Goal: Check status: Check status

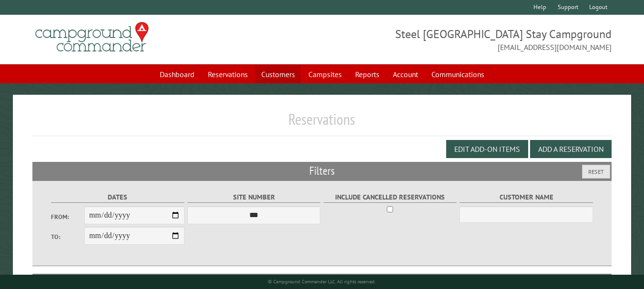
click at [262, 72] on link "Customers" at bounding box center [277, 74] width 45 height 18
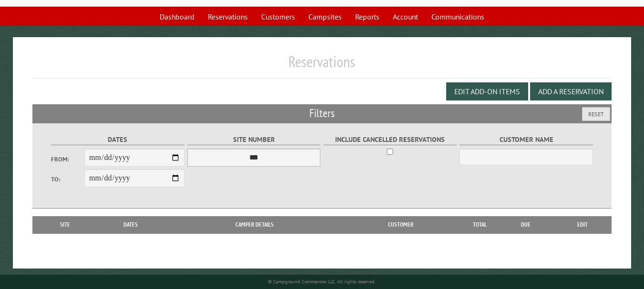
scroll to position [60, 0]
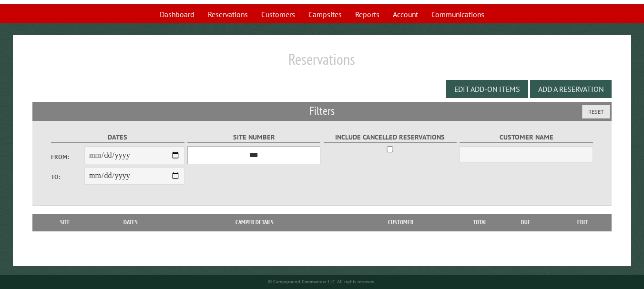
drag, startPoint x: 246, startPoint y: 152, endPoint x: 273, endPoint y: 157, distance: 27.5
click at [246, 152] on select "*** ** ** ** ** ** ** ** ** ** *** *** *** *** *** *** *** *** *** *** *** *** …" at bounding box center [253, 155] width 133 height 18
click at [171, 160] on input "From:" at bounding box center [134, 155] width 100 height 18
type input "**********"
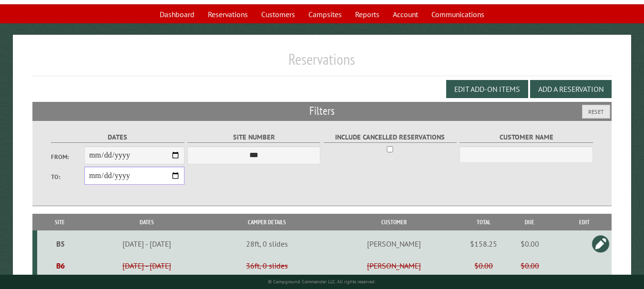
click at [177, 177] on input "**********" at bounding box center [134, 176] width 100 height 18
type input "**********"
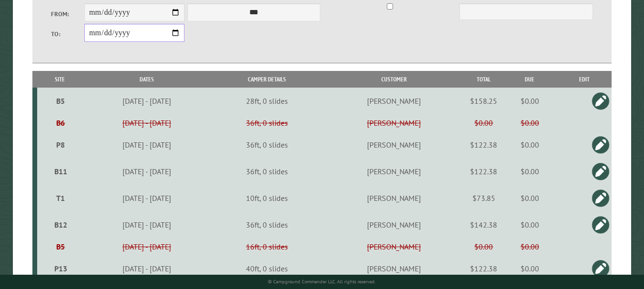
scroll to position [248, 0]
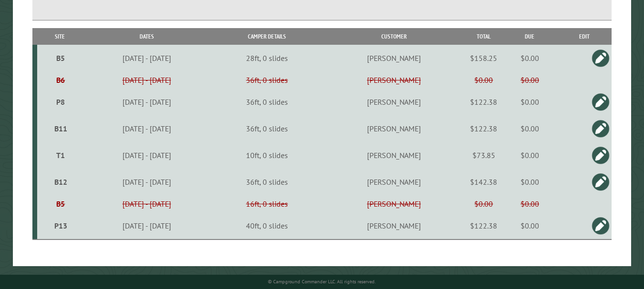
click at [400, 102] on td "[PERSON_NAME]" at bounding box center [393, 102] width 141 height 27
click at [386, 109] on td "[PERSON_NAME]" at bounding box center [393, 102] width 141 height 27
click at [311, 100] on td "36ft, 0 slides" at bounding box center [267, 102] width 112 height 27
click at [312, 101] on td "36ft, 0 slides" at bounding box center [267, 102] width 112 height 27
click at [45, 105] on div "P8" at bounding box center [61, 102] width 40 height 10
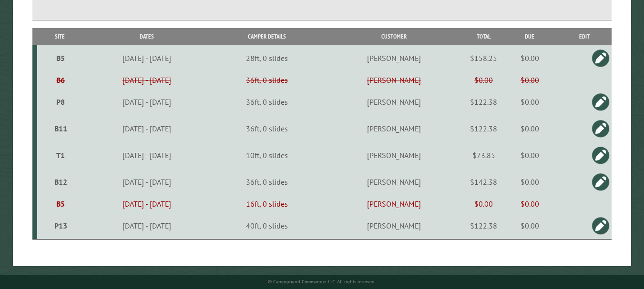
type input "******"
click at [0, 0] on div "Close Reservation for for site , from to Cancelled on Reservation created by Re…" at bounding box center [0, 0] width 0 height 0
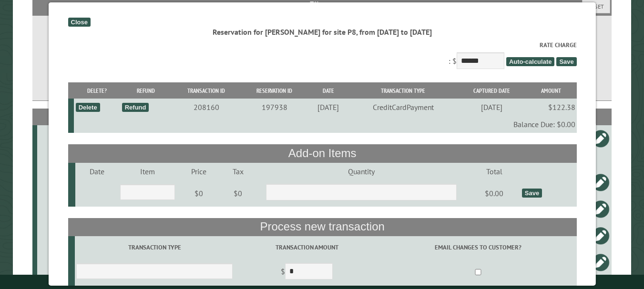
scroll to position [152, 0]
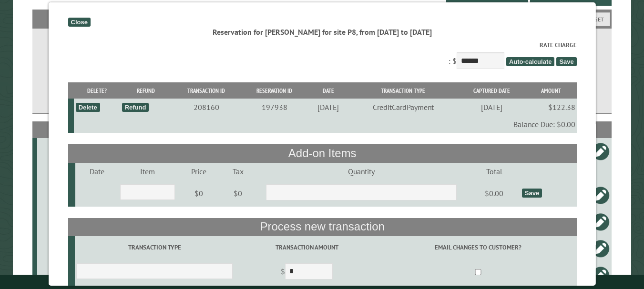
click at [80, 19] on div "Close" at bounding box center [79, 22] width 22 height 9
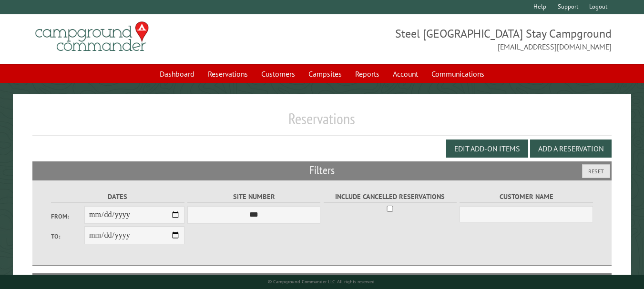
scroll to position [0, 0]
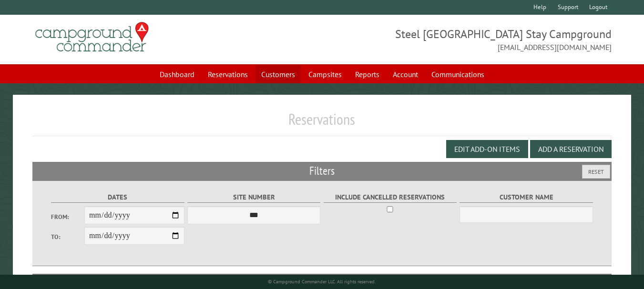
click at [290, 79] on link "Customers" at bounding box center [277, 74] width 45 height 18
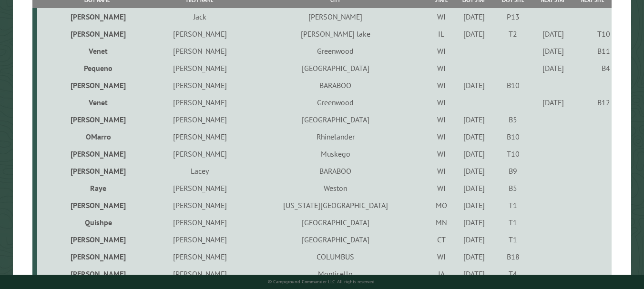
scroll to position [238, 0]
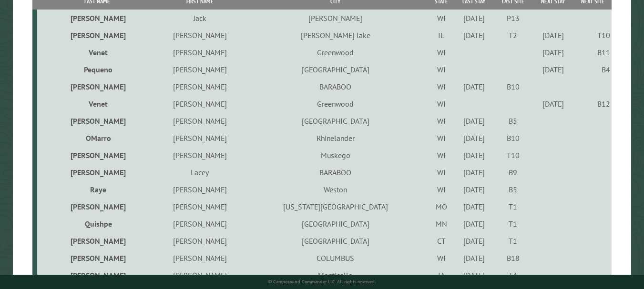
click at [543, 69] on div "9/21/2025" at bounding box center [553, 70] width 38 height 10
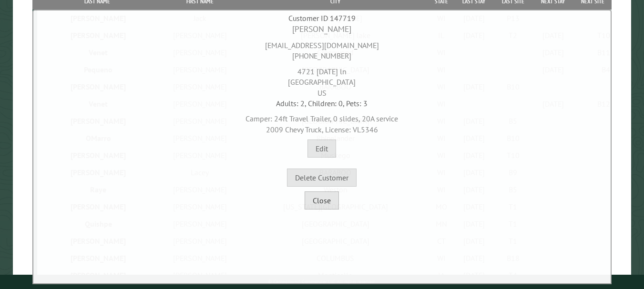
click at [334, 198] on button "Close" at bounding box center [321, 200] width 34 height 18
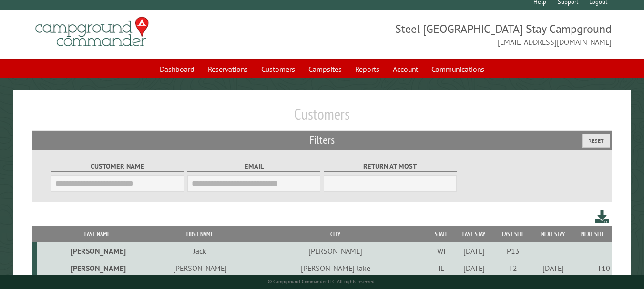
scroll to position [0, 0]
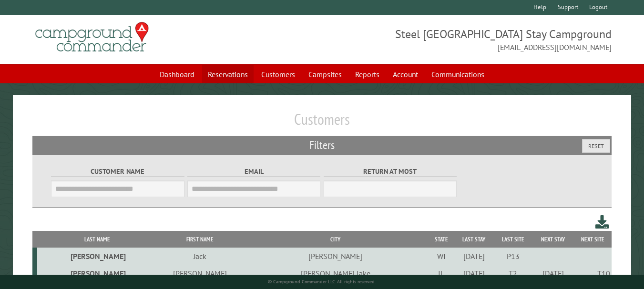
click at [240, 74] on link "Reservations" at bounding box center [227, 74] width 51 height 18
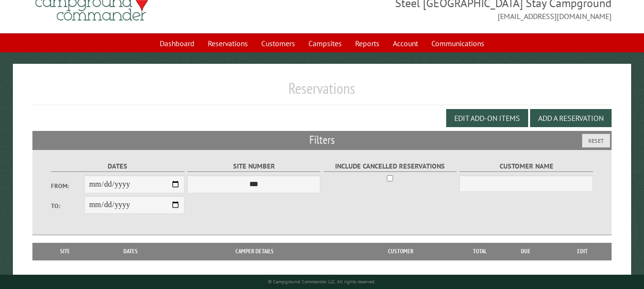
scroll to position [48, 0]
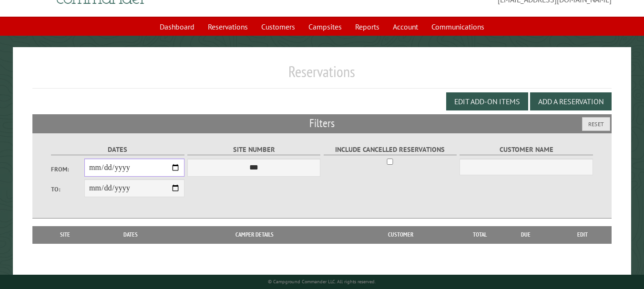
click at [178, 171] on input "From:" at bounding box center [134, 168] width 100 height 18
type input "**********"
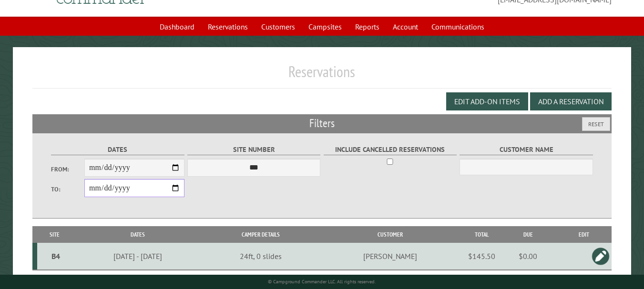
click at [142, 197] on input "**********" at bounding box center [134, 188] width 100 height 18
click at [172, 188] on input "**********" at bounding box center [134, 188] width 100 height 18
type input "**********"
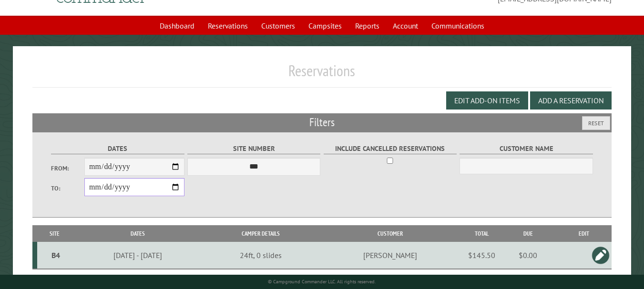
scroll to position [32, 0]
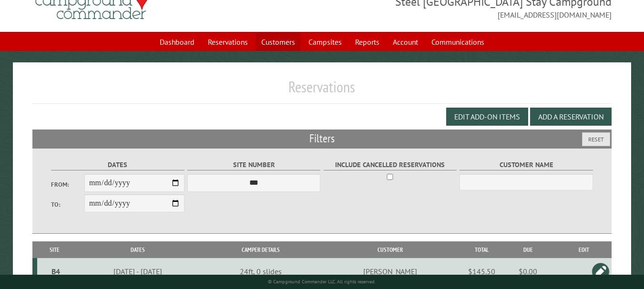
click at [271, 48] on link "Customers" at bounding box center [277, 42] width 45 height 18
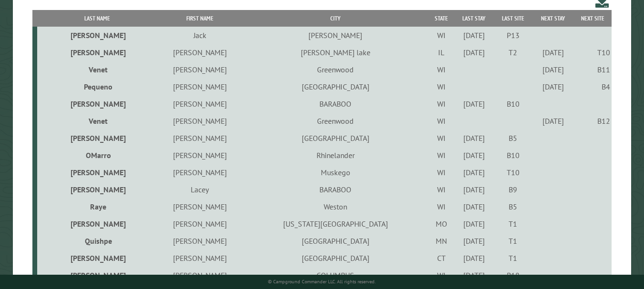
scroll to position [238, 0]
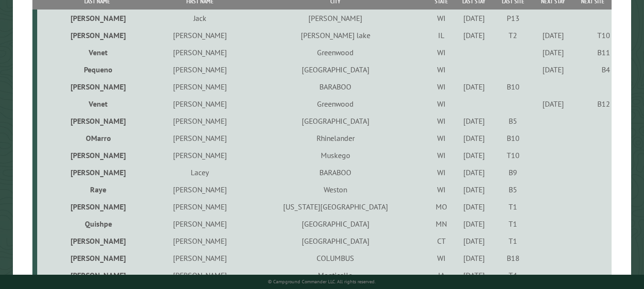
click at [455, 121] on div "9/19/2025" at bounding box center [473, 121] width 37 height 10
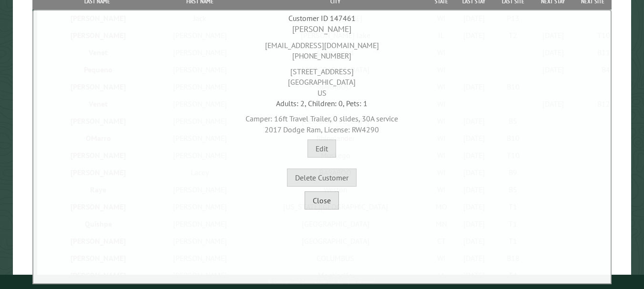
click at [317, 205] on button "Close" at bounding box center [321, 200] width 34 height 18
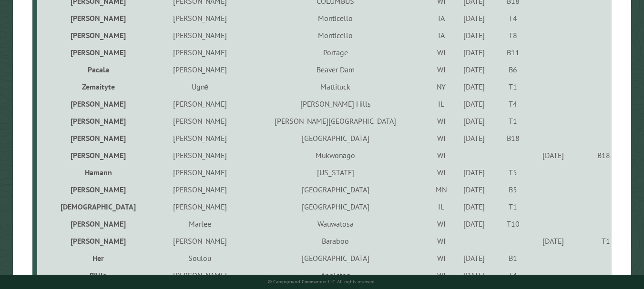
scroll to position [524, 0]
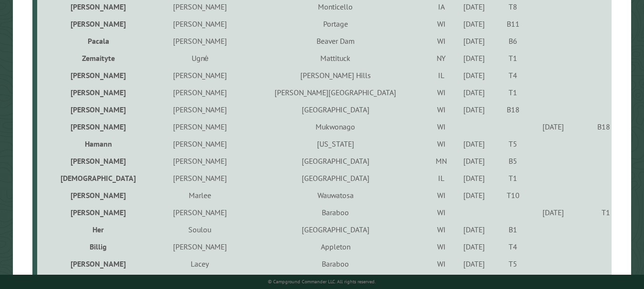
click at [455, 161] on div "9/18/2025" at bounding box center [473, 161] width 37 height 10
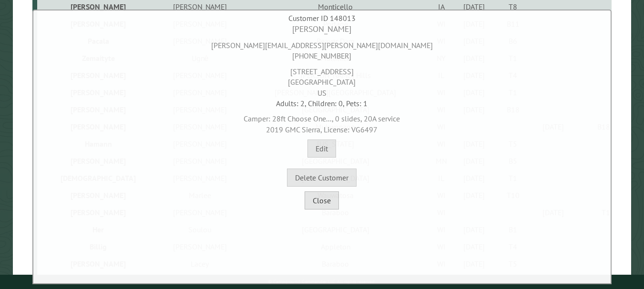
click at [318, 203] on button "Close" at bounding box center [321, 200] width 34 height 18
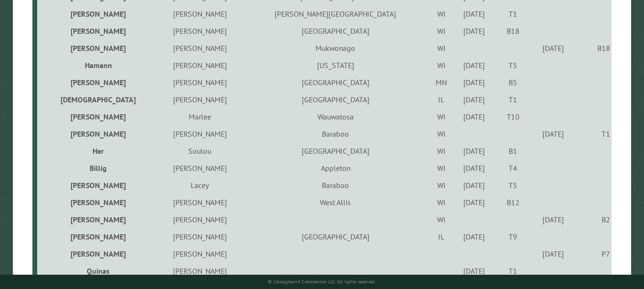
scroll to position [619, 0]
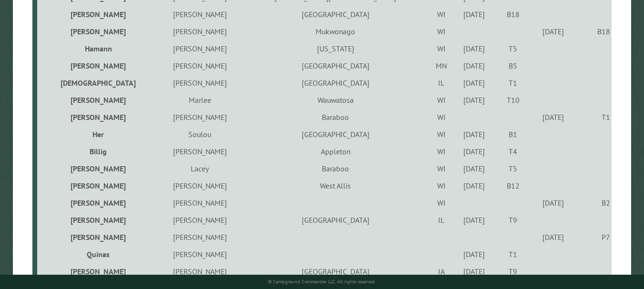
click at [455, 184] on div "9/19/2025" at bounding box center [473, 186] width 37 height 10
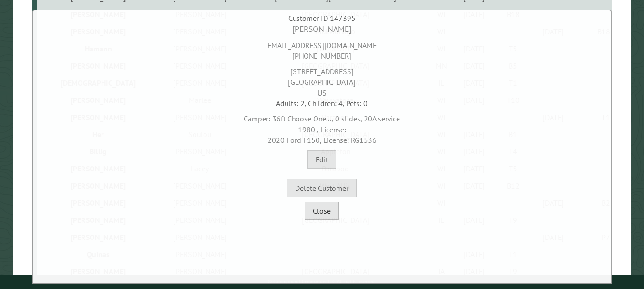
click at [332, 212] on button "Close" at bounding box center [321, 211] width 34 height 18
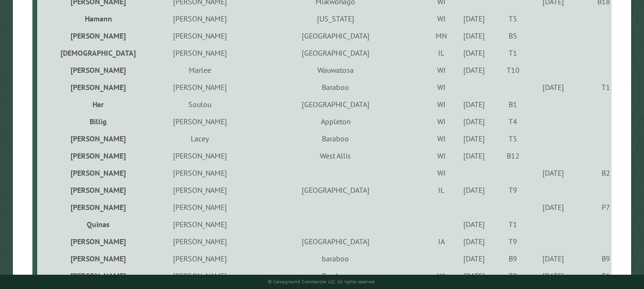
scroll to position [667, 0]
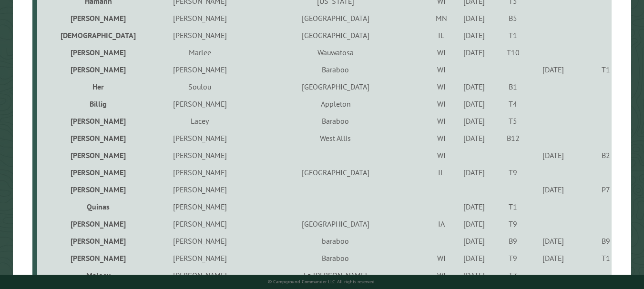
click at [455, 207] on div "9/19/2025" at bounding box center [473, 207] width 37 height 10
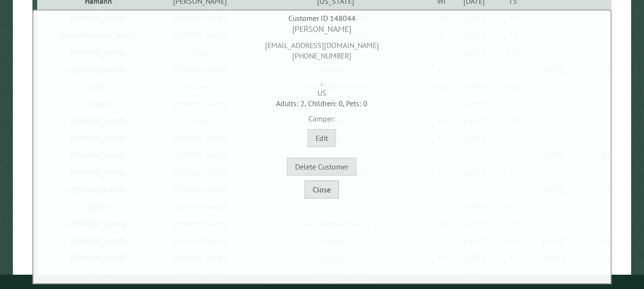
click at [323, 192] on button "Close" at bounding box center [321, 190] width 34 height 18
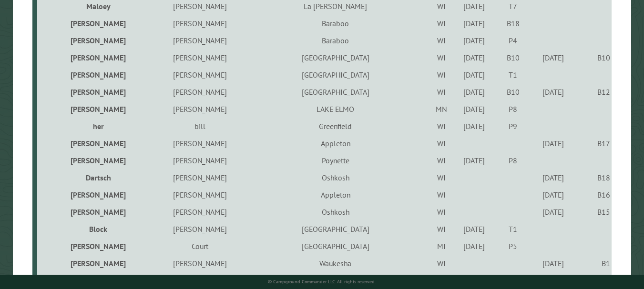
scroll to position [953, 0]
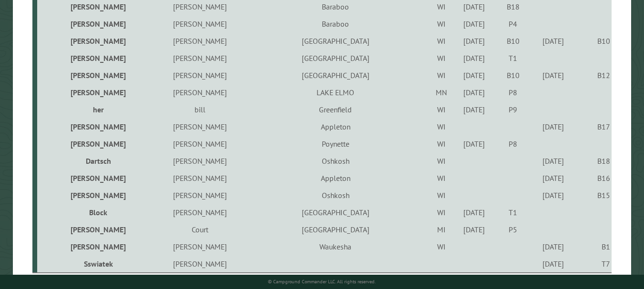
click at [455, 142] on div "9/19/2025" at bounding box center [473, 144] width 37 height 10
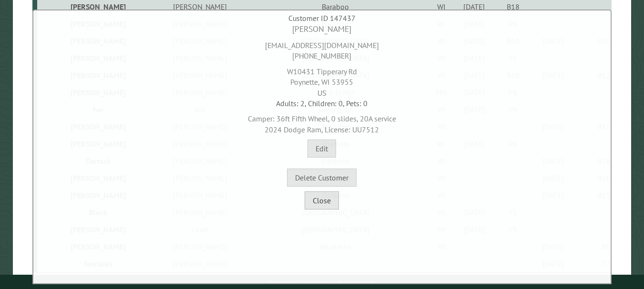
click at [319, 207] on button "Close" at bounding box center [321, 200] width 34 height 18
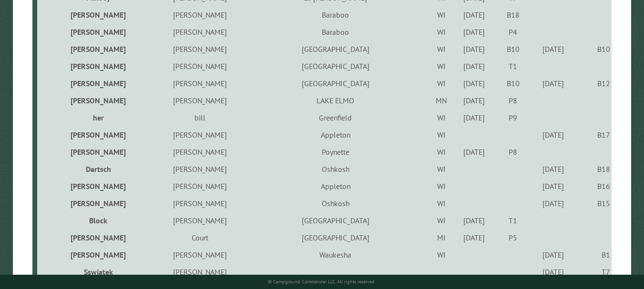
scroll to position [929, 0]
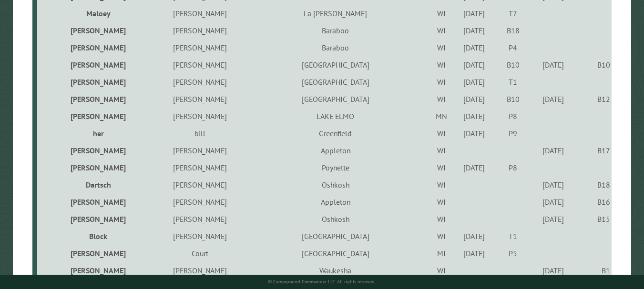
click at [455, 166] on div "9/19/2025" at bounding box center [473, 168] width 37 height 10
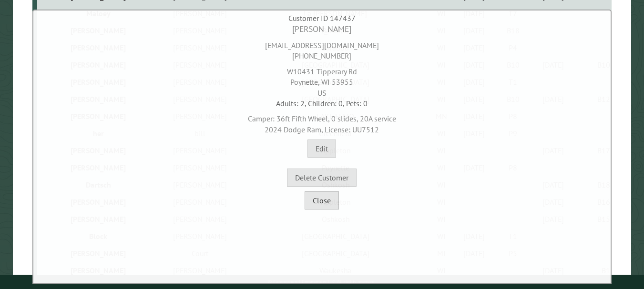
click at [320, 200] on button "Close" at bounding box center [321, 200] width 34 height 18
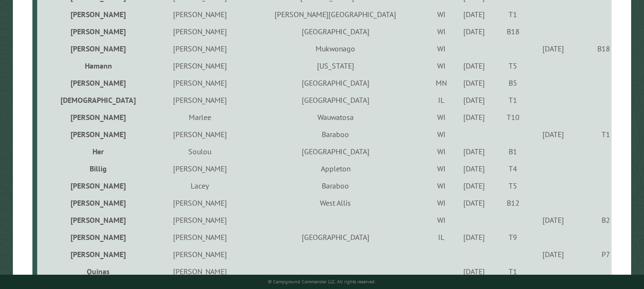
scroll to position [595, 0]
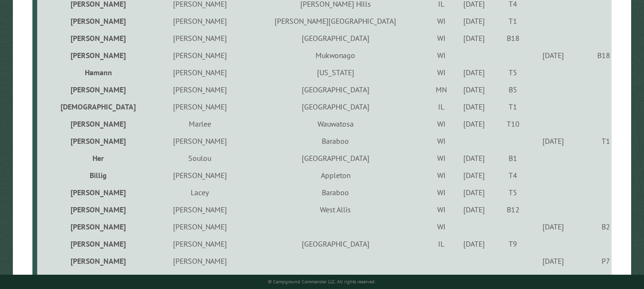
click at [455, 213] on div "9/19/2025" at bounding box center [473, 210] width 37 height 10
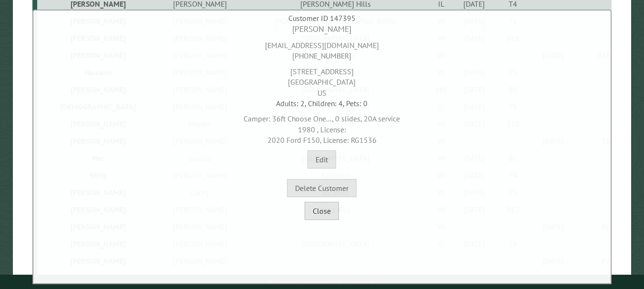
click at [334, 214] on button "Close" at bounding box center [321, 211] width 34 height 18
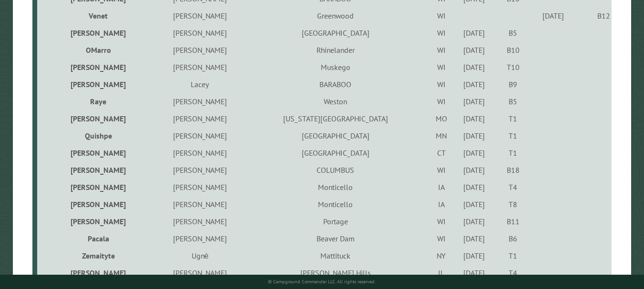
scroll to position [310, 0]
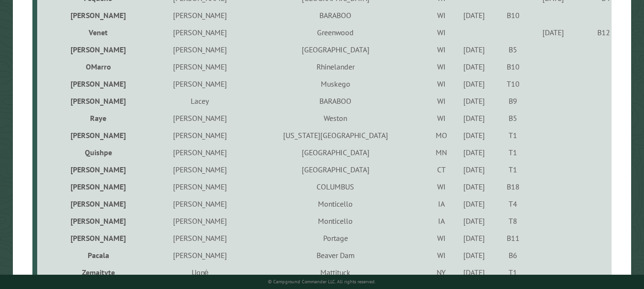
click at [453, 43] on td "9/19/2025" at bounding box center [473, 49] width 40 height 17
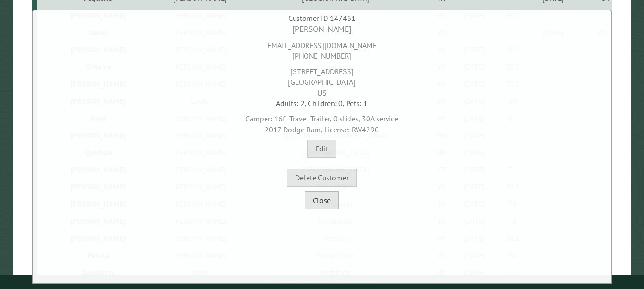
click at [329, 204] on button "Close" at bounding box center [321, 200] width 34 height 18
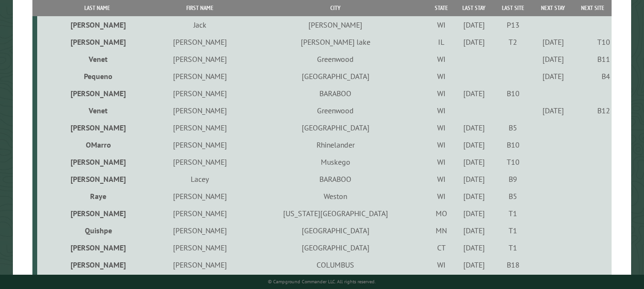
scroll to position [214, 0]
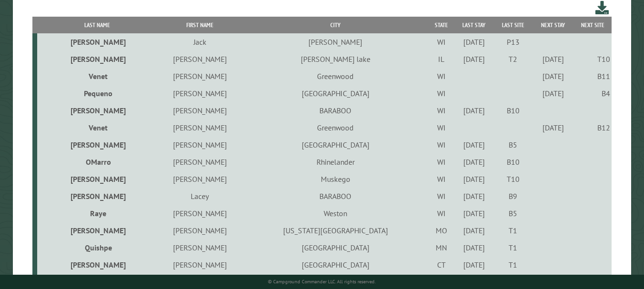
click at [455, 43] on div "9/19/2025" at bounding box center [473, 42] width 37 height 10
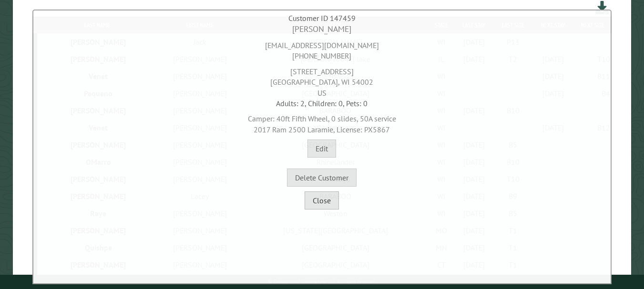
click at [323, 204] on button "Close" at bounding box center [321, 200] width 34 height 18
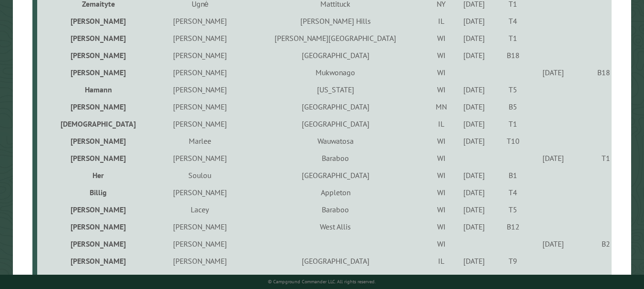
scroll to position [595, 0]
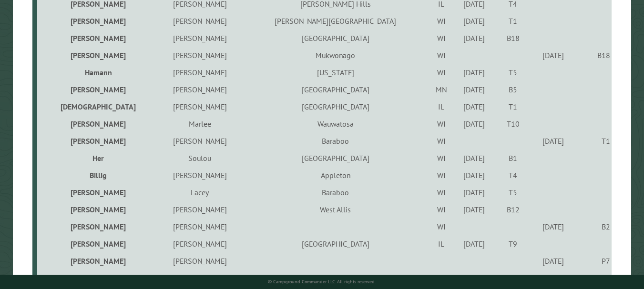
click at [455, 208] on div "9/19/2025" at bounding box center [473, 210] width 37 height 10
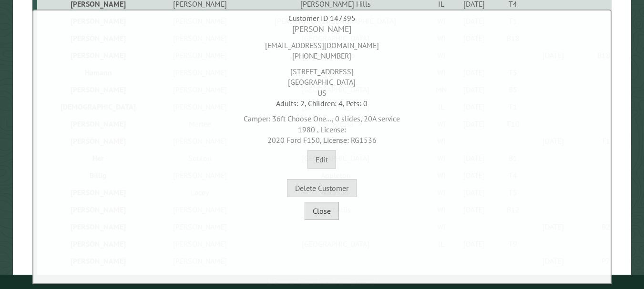
click at [329, 213] on button "Close" at bounding box center [321, 211] width 34 height 18
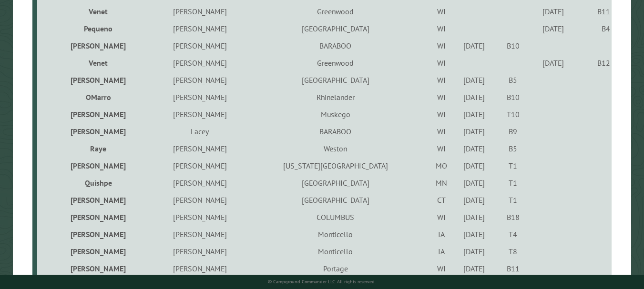
scroll to position [262, 0]
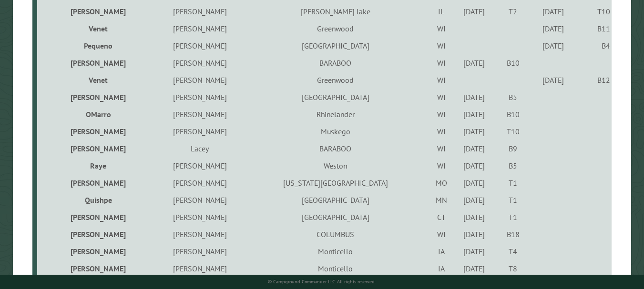
click at [455, 95] on div "9/19/2025" at bounding box center [473, 97] width 37 height 10
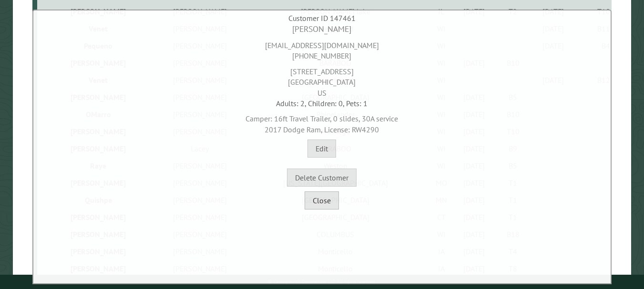
click at [325, 200] on button "Close" at bounding box center [321, 200] width 34 height 18
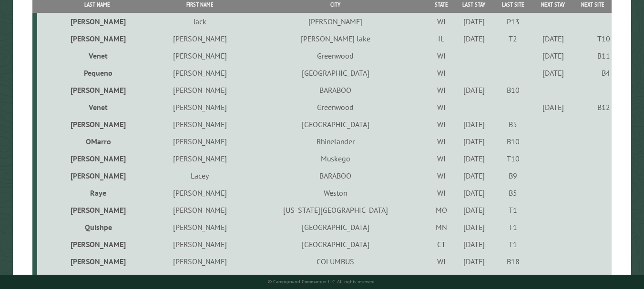
scroll to position [214, 0]
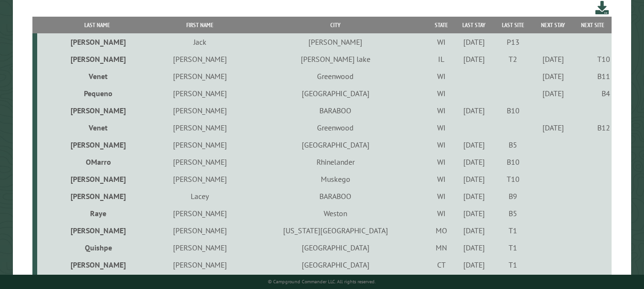
click at [455, 45] on div "9/19/2025" at bounding box center [473, 42] width 37 height 10
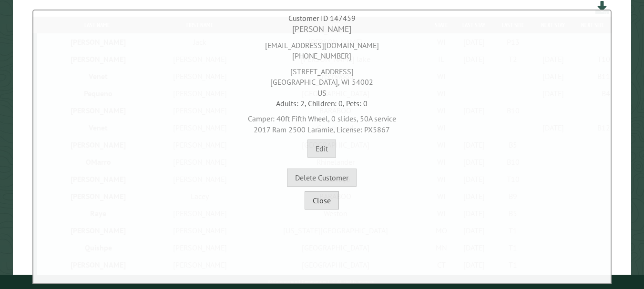
click at [325, 199] on button "Close" at bounding box center [321, 200] width 34 height 18
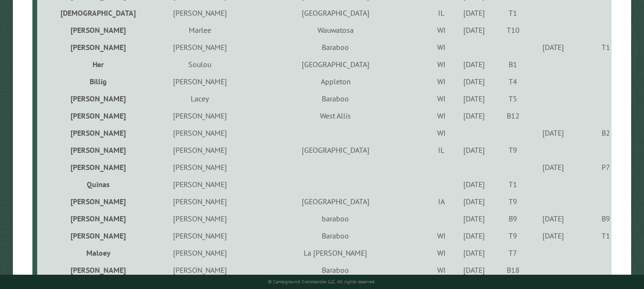
scroll to position [691, 0]
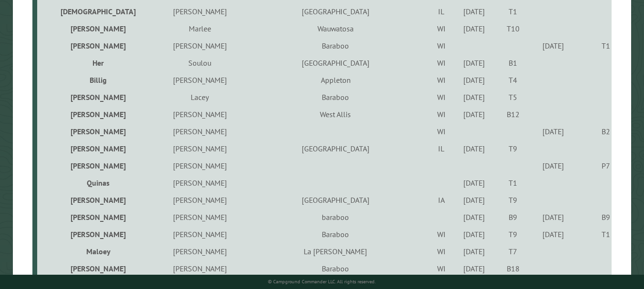
click at [453, 109] on td "9/19/2025" at bounding box center [473, 114] width 40 height 17
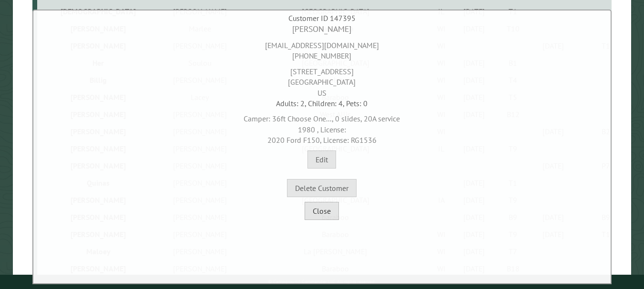
click at [322, 207] on button "Close" at bounding box center [321, 211] width 34 height 18
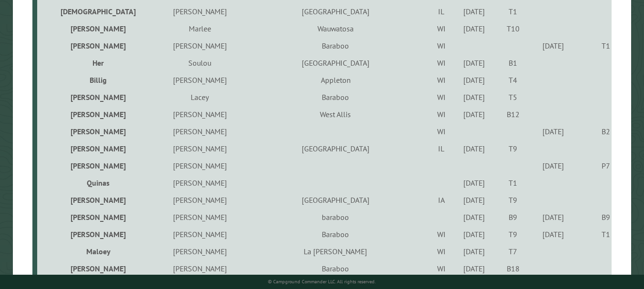
scroll to position [738, 0]
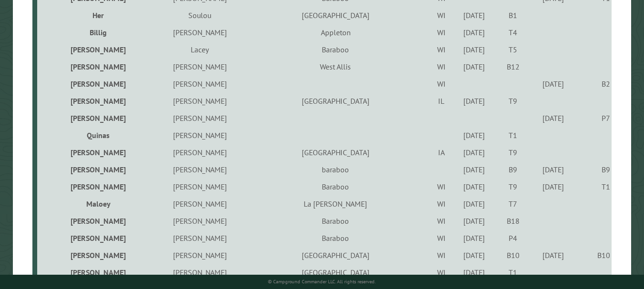
click at [453, 131] on td "9/19/2025" at bounding box center [473, 135] width 40 height 17
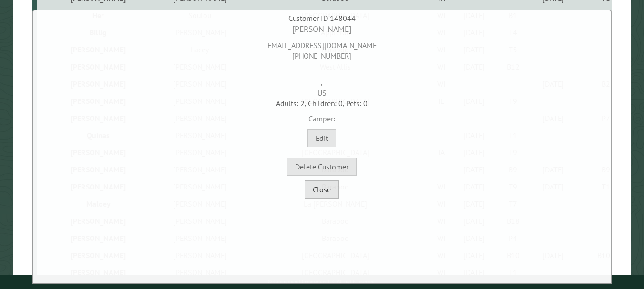
click at [317, 183] on button "Close" at bounding box center [321, 190] width 34 height 18
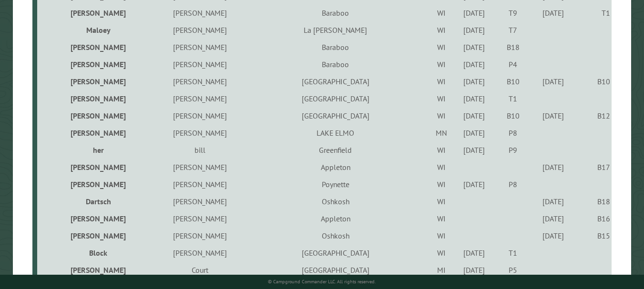
scroll to position [929, 0]
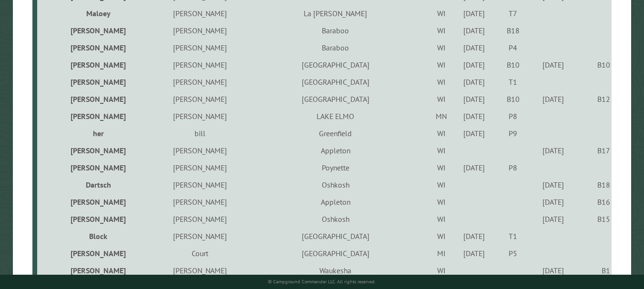
click at [455, 170] on div "9/19/2025" at bounding box center [473, 168] width 37 height 10
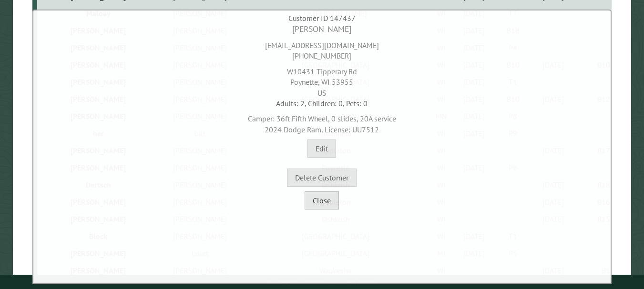
click at [307, 202] on button "Close" at bounding box center [321, 200] width 34 height 18
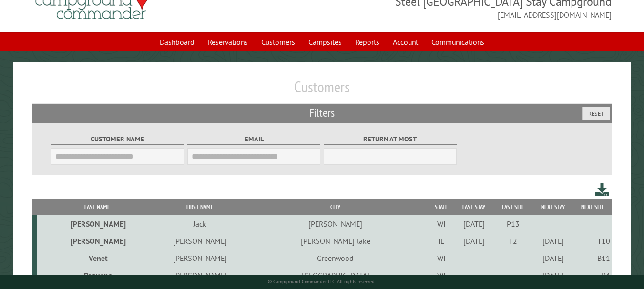
scroll to position [24, 0]
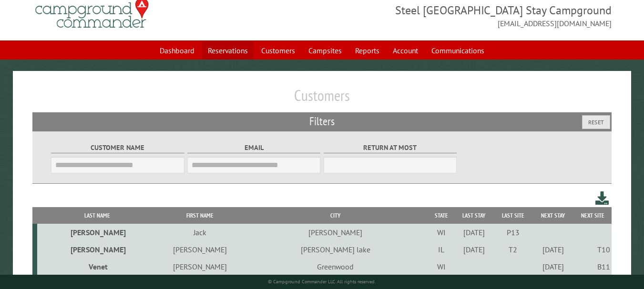
click at [217, 48] on link "Reservations" at bounding box center [227, 50] width 51 height 18
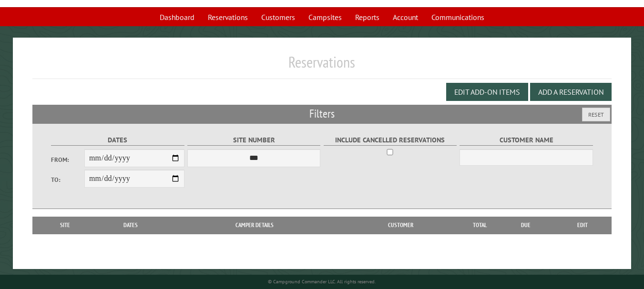
scroll to position [60, 0]
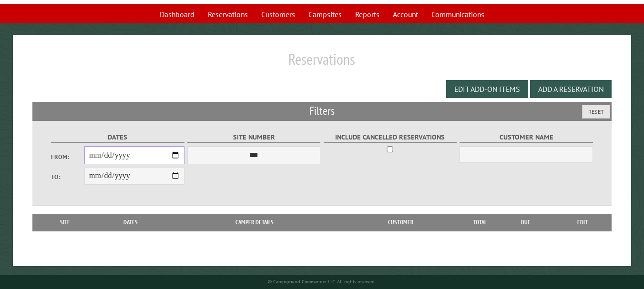
click at [166, 154] on input "From:" at bounding box center [134, 155] width 100 height 18
click at [179, 155] on input "From:" at bounding box center [134, 155] width 100 height 18
type input "**********"
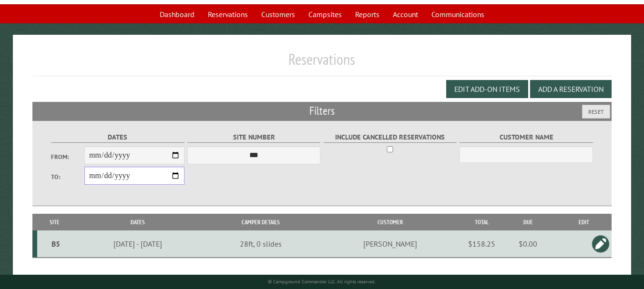
click at [177, 174] on input "**********" at bounding box center [134, 176] width 100 height 18
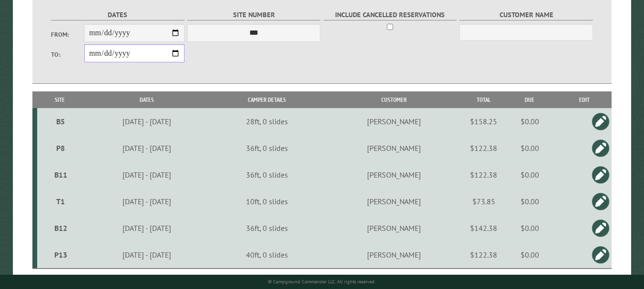
scroll to position [166, 0]
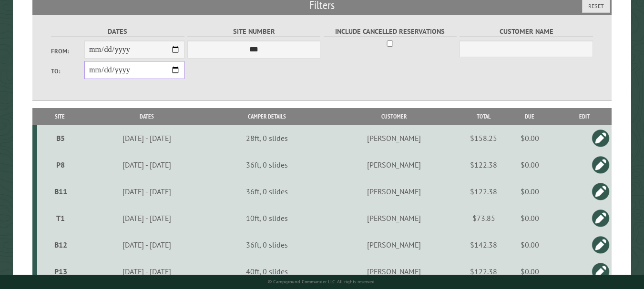
click at [173, 72] on input "**********" at bounding box center [134, 70] width 100 height 18
type input "**********"
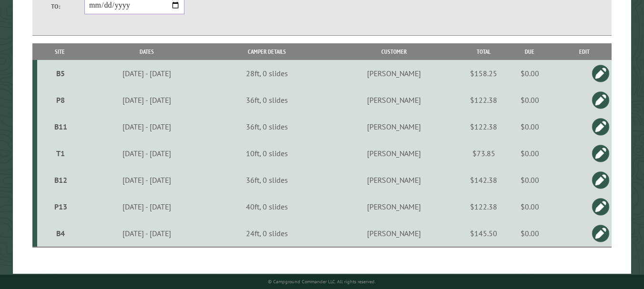
scroll to position [240, 0]
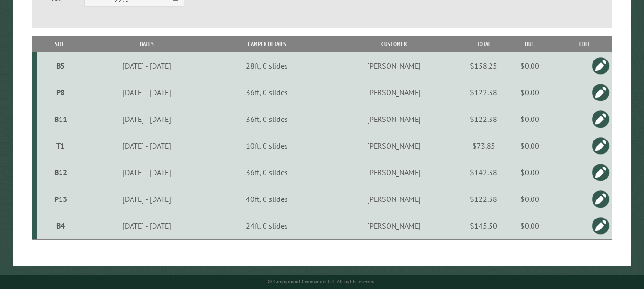
click at [211, 136] on td "**********" at bounding box center [146, 145] width 129 height 27
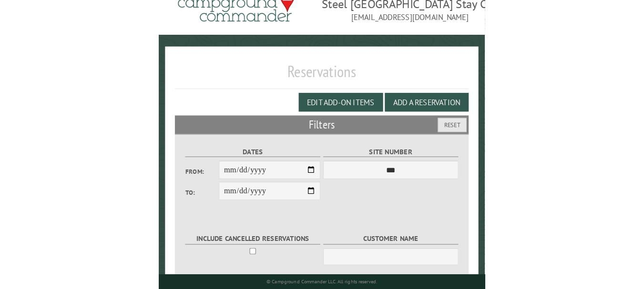
scroll to position [30, 0]
